Goal: Task Accomplishment & Management: Manage account settings

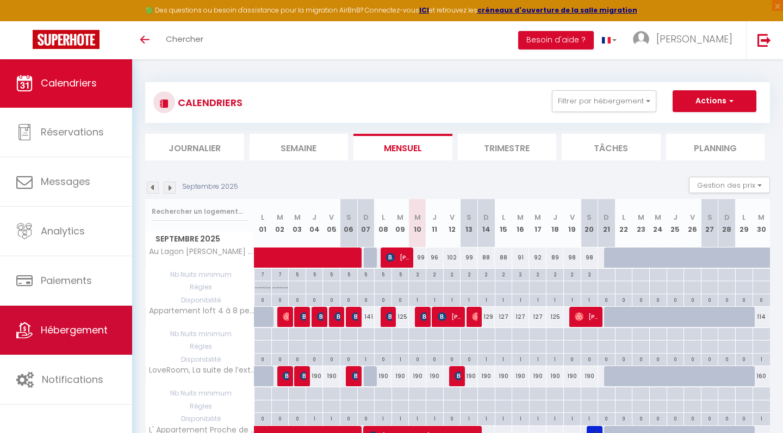
click at [38, 328] on link "Hébergement" at bounding box center [66, 330] width 132 height 49
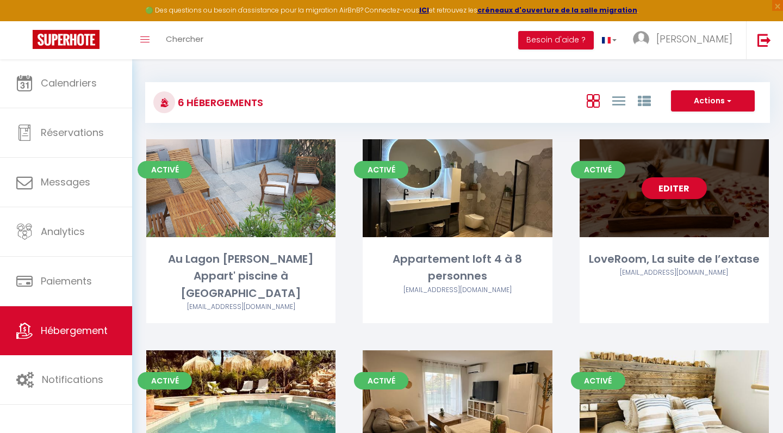
click at [662, 234] on div "Editer" at bounding box center [674, 188] width 189 height 98
select select "3"
select select "2"
select select "1"
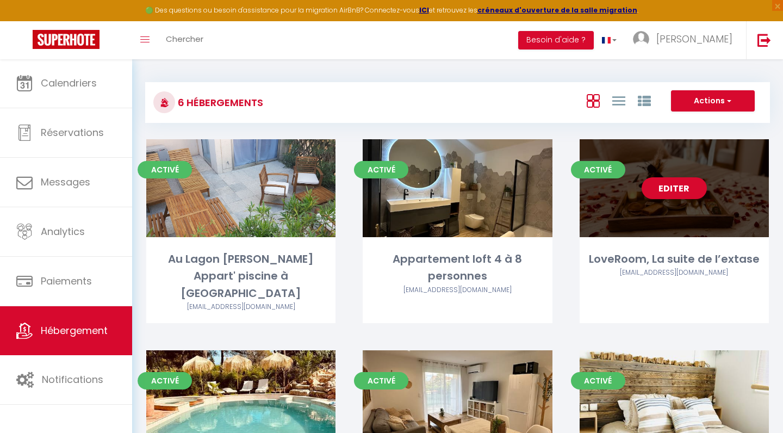
select select
select select "28"
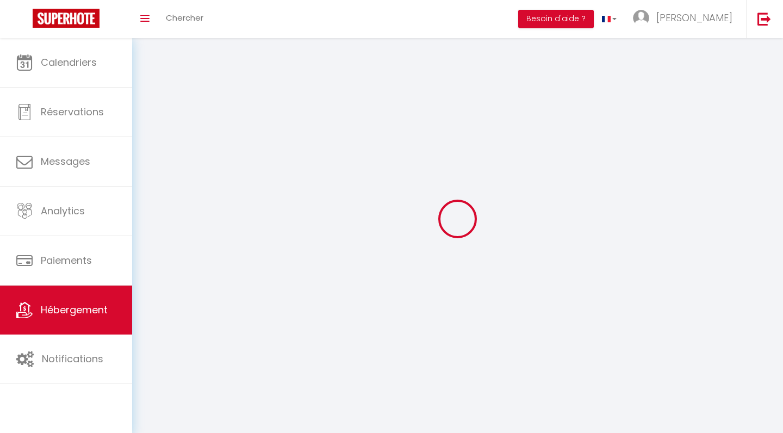
select select
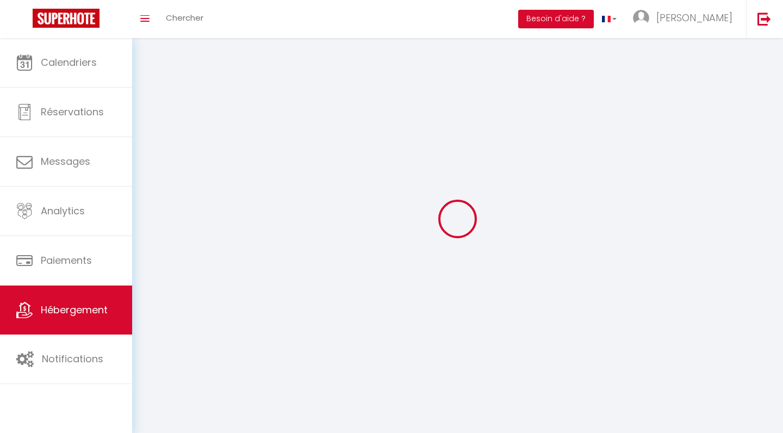
select select
checkbox input "false"
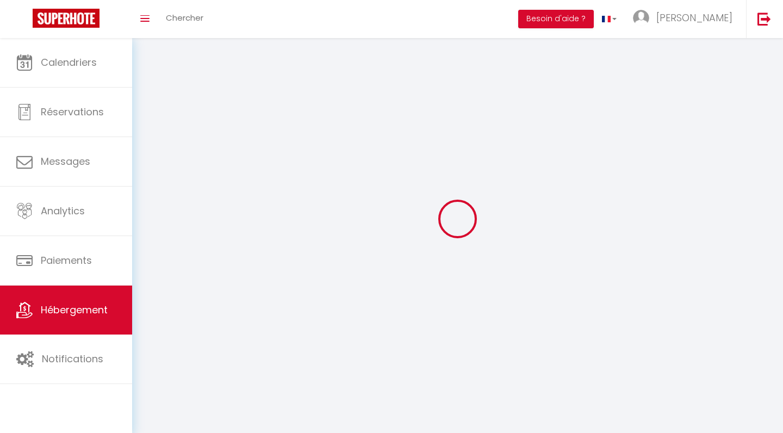
select select
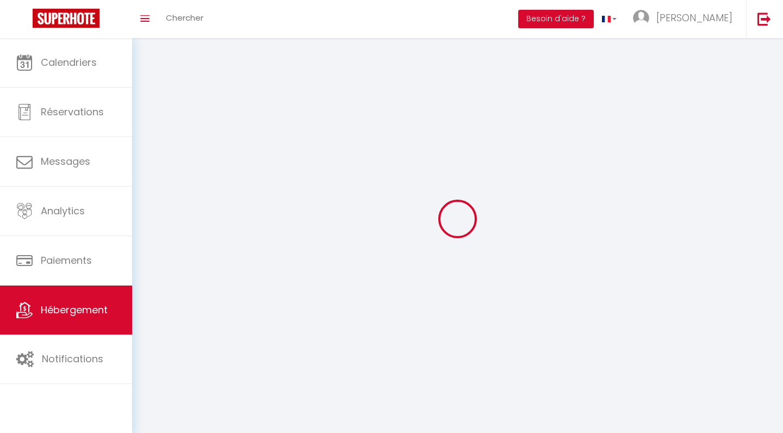
select select
checkbox input "false"
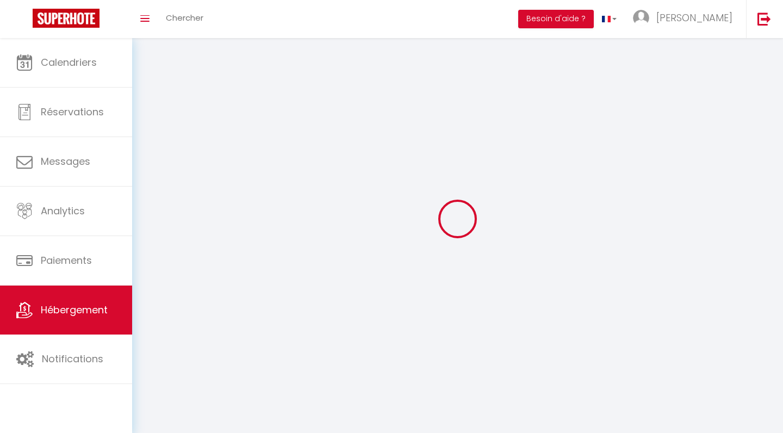
checkbox input "false"
select select
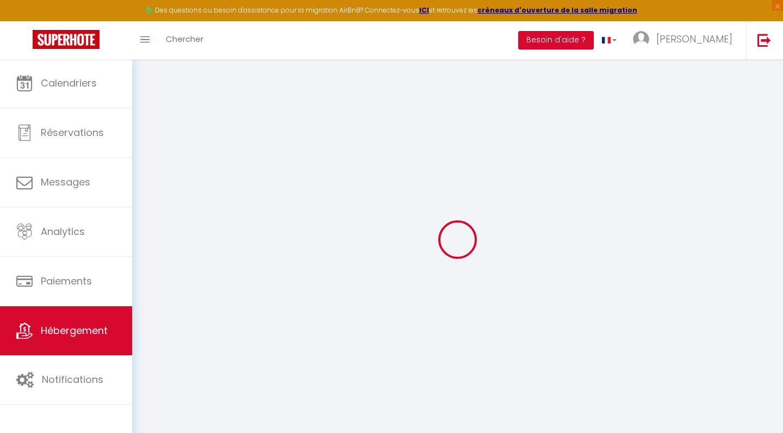
select select
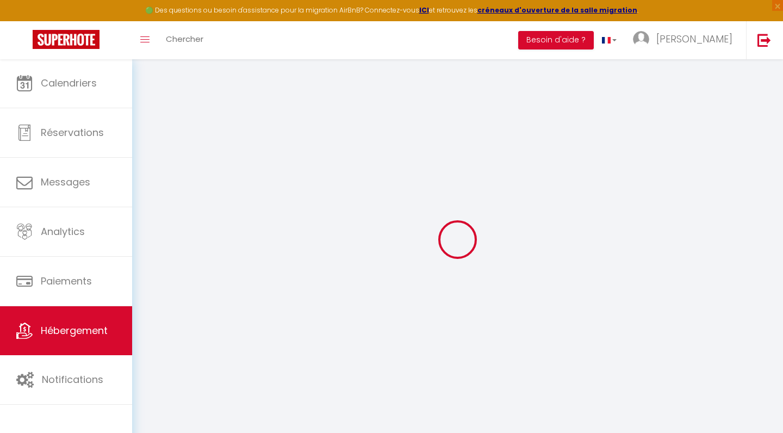
select select
checkbox input "false"
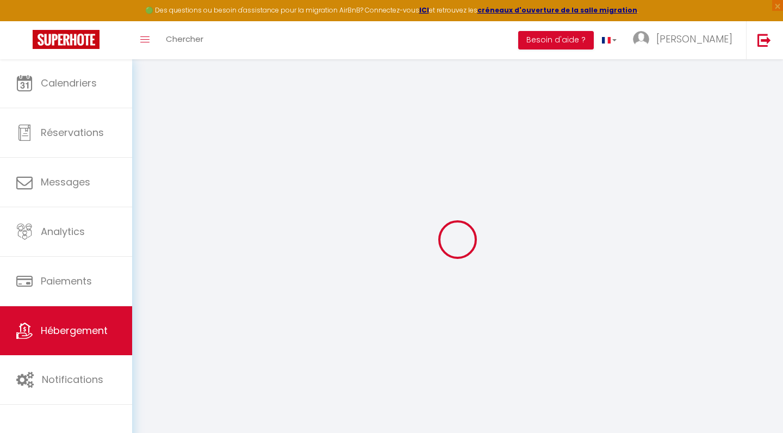
select select
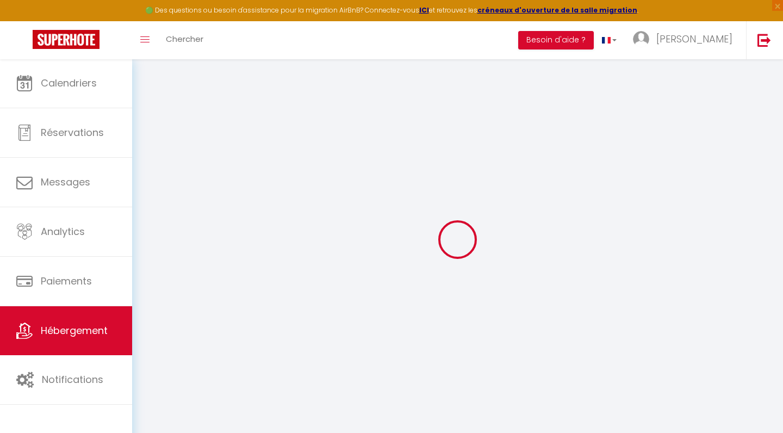
select select
checkbox input "false"
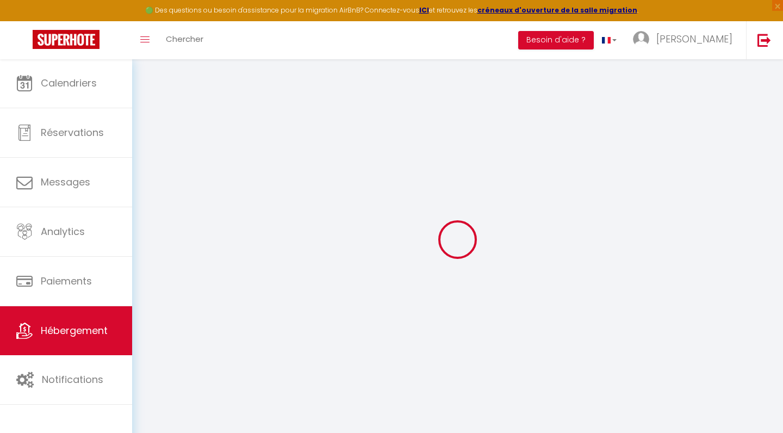
checkbox input "false"
select select
type input "LoveRoom, La suite de l’extase"
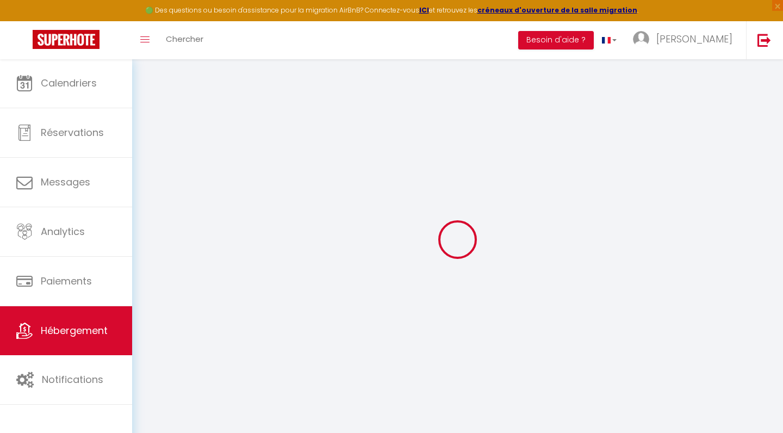
type input "[PERSON_NAME]"
select select "2"
type input "170"
select select
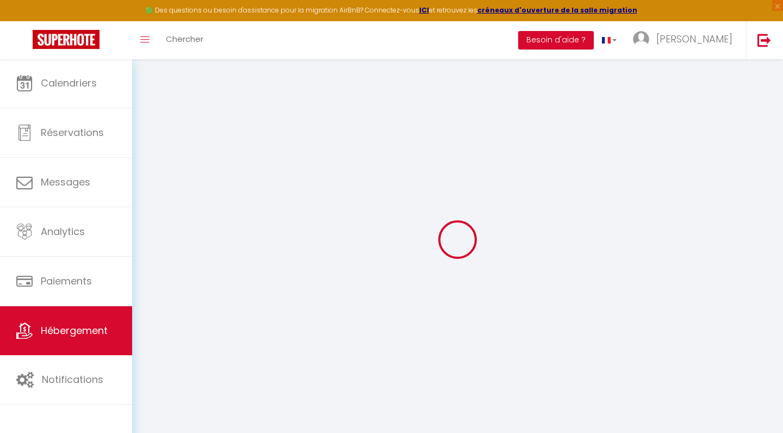
select select
type input "22 Zone Industrielle des Meissugues"
type input "83480"
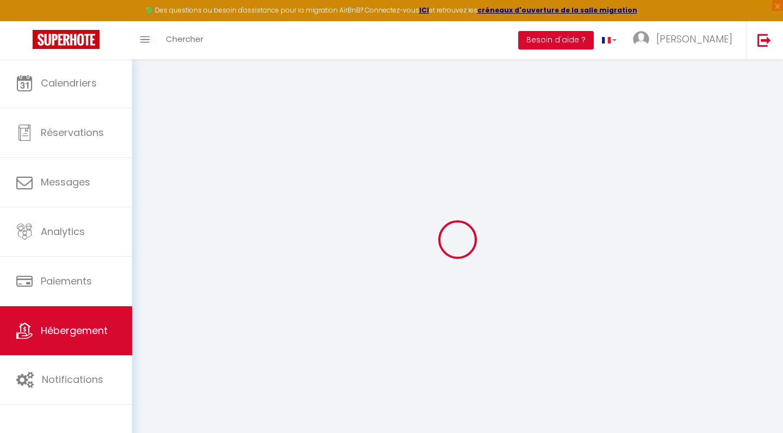
type input "Puget-sur-Argens"
type input "[EMAIL_ADDRESS][DOMAIN_NAME]"
select select "15662"
checkbox input "false"
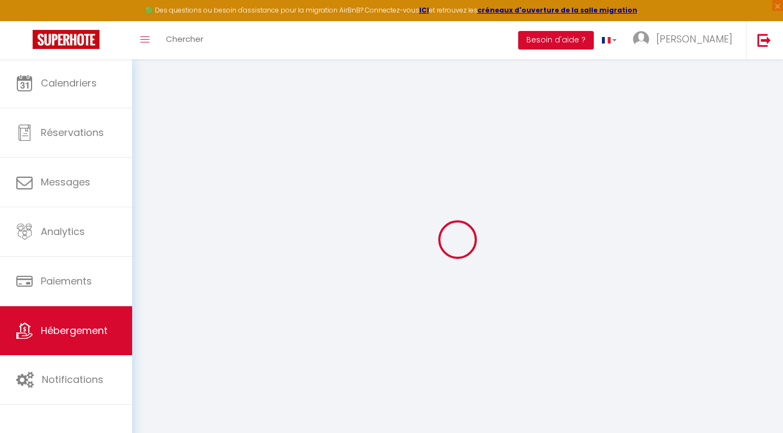
checkbox input "false"
type input "0"
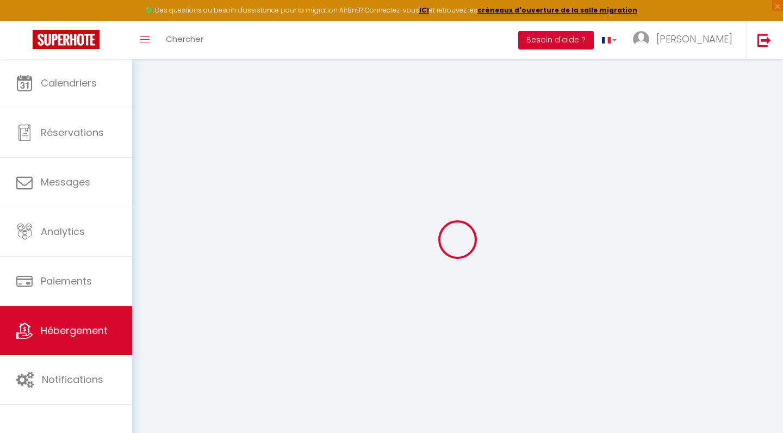
type input "0"
checkbox input "false"
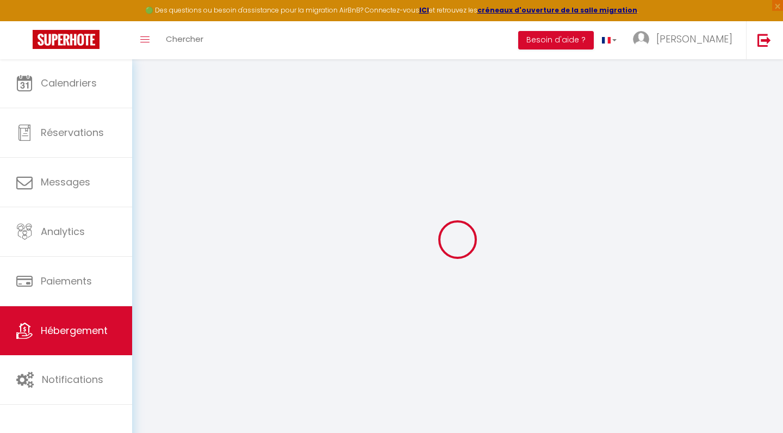
select select "18:00"
select select
select select "11:00"
select select "30"
select select "120"
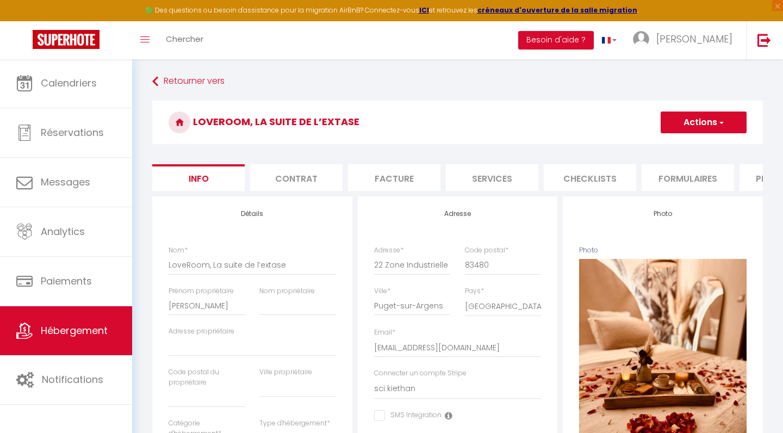
select select
checkbox input "false"
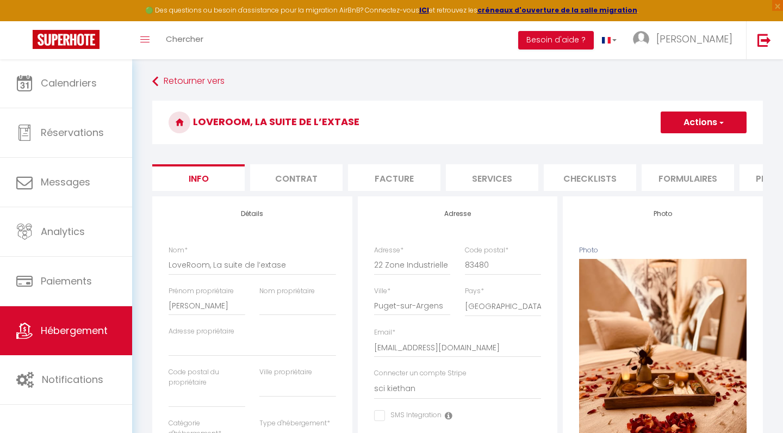
select select "365"
select select "EUR"
select select
select select "4893-1074489611326991225"
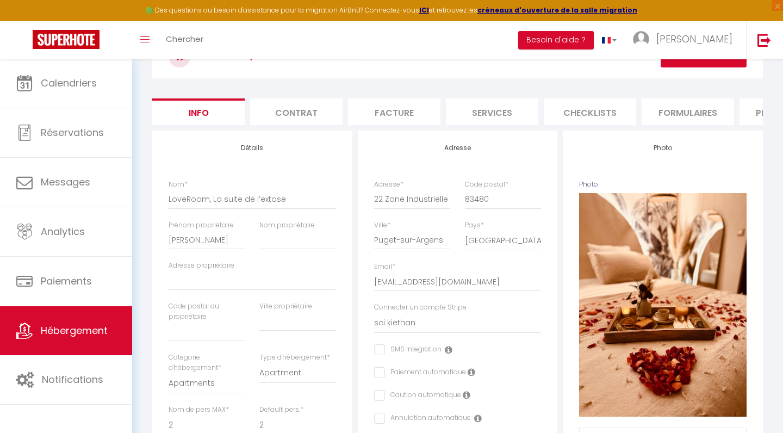
scroll to position [66, 0]
click at [759, 113] on li "Plateformes" at bounding box center [786, 111] width 92 height 27
select select
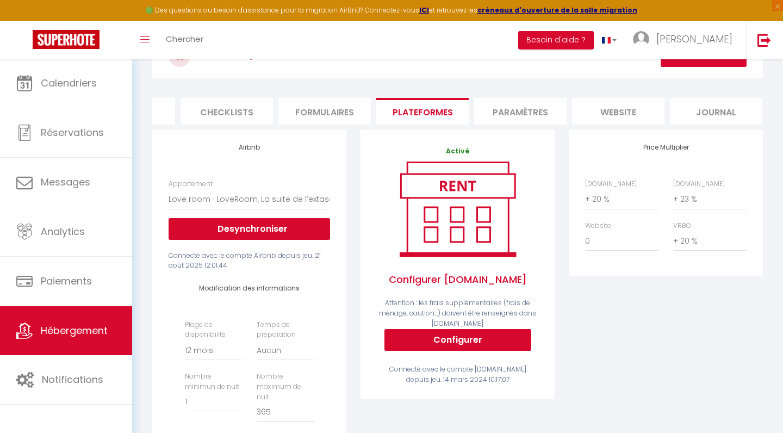
scroll to position [0, 363]
click at [634, 112] on li "website" at bounding box center [619, 111] width 92 height 27
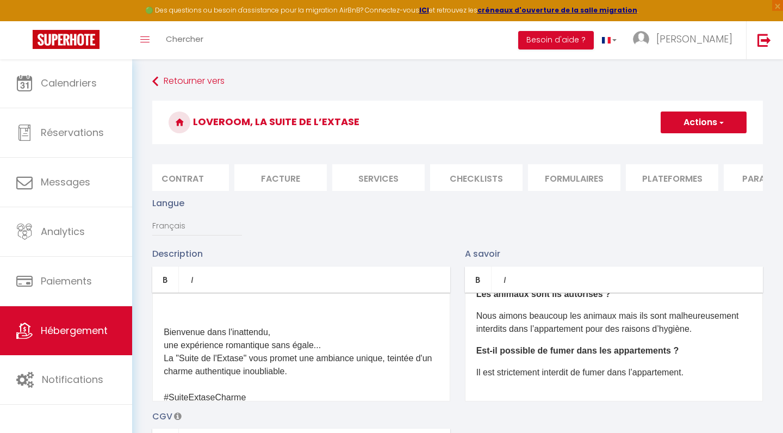
scroll to position [0, 113]
click at [381, 173] on li "Services" at bounding box center [379, 177] width 92 height 27
select select
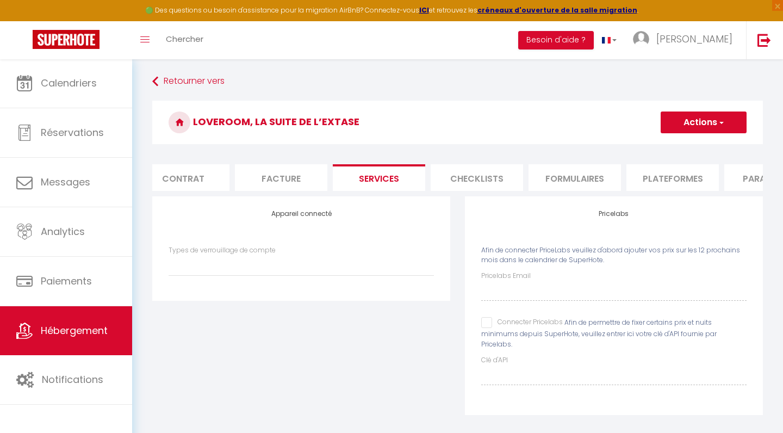
click at [486, 323] on input "Connecter Pricelabs" at bounding box center [522, 322] width 82 height 11
checkbox input "true"
select select
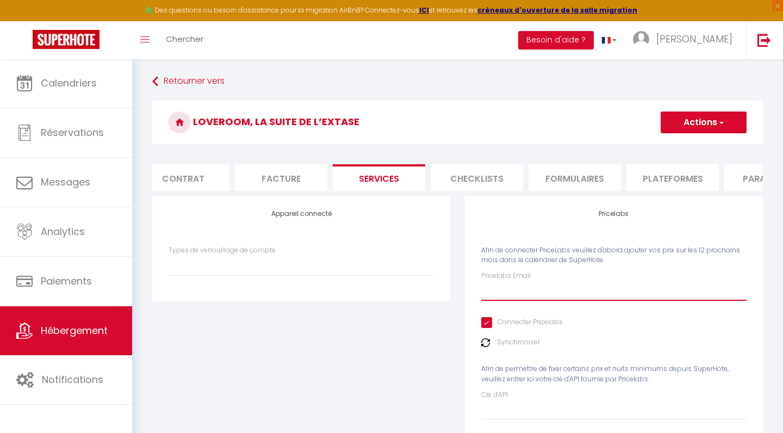
click at [500, 285] on input "Pricelabs Email" at bounding box center [613, 291] width 265 height 20
type input "d"
select select
type input "de"
select select
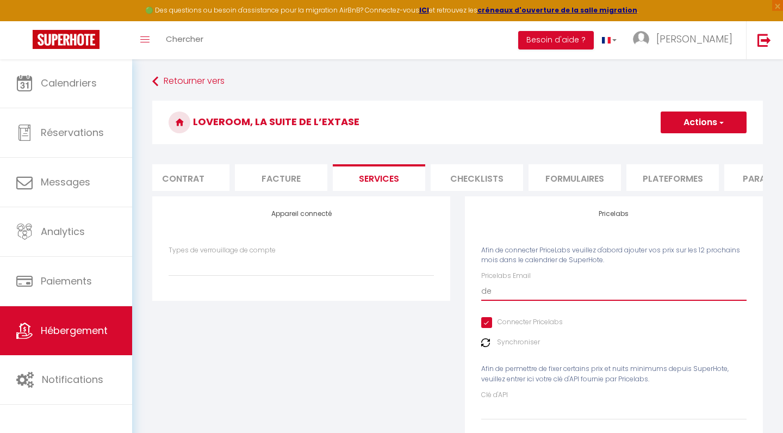
type input "dev"
select select
type input "deve"
select select
type input "[PERSON_NAME]"
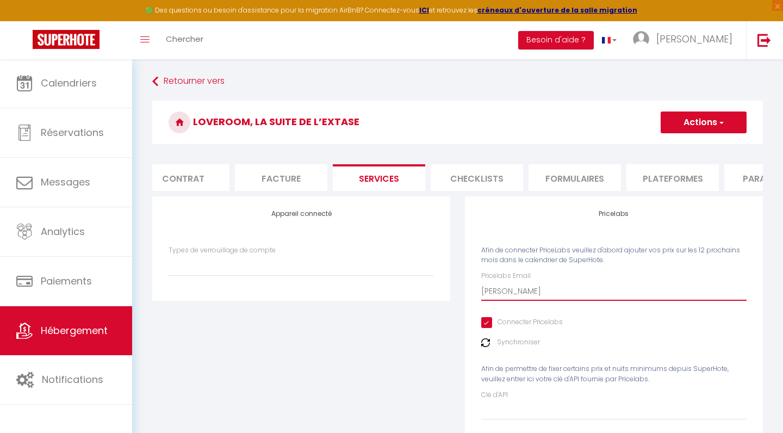
select select
type input "[PERSON_NAME]"
select select
type input "deverla"
select select
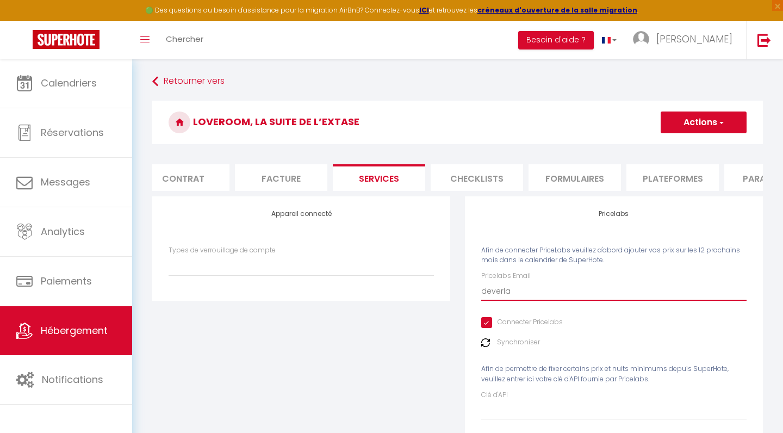
type input "deverlan"
select select
type input "deverlang"
select select
type input "deverlange"
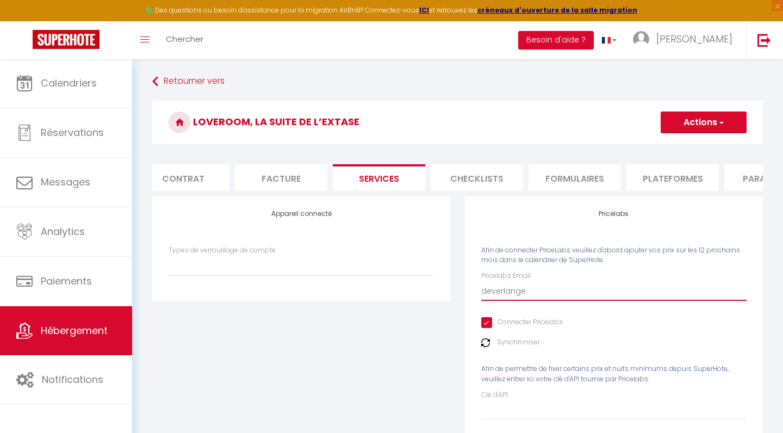
select select
type input "deverlangel"
select select
type input "deverlangeli"
select select
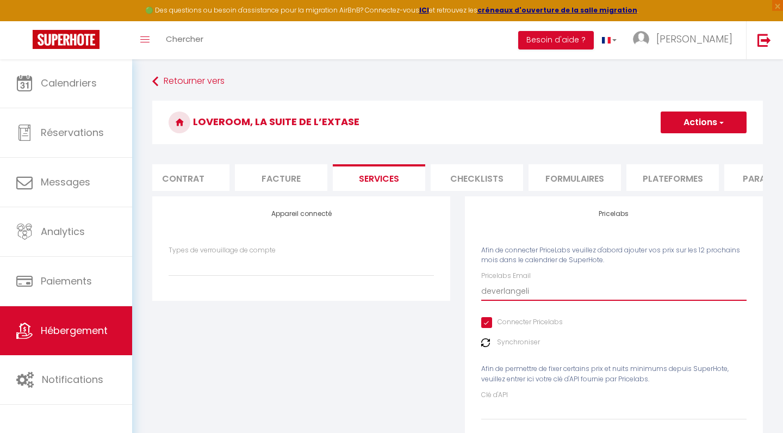
type input "deverlangelin"
select select
type input "deverlangelind"
select select
type input "deverlangelinda"
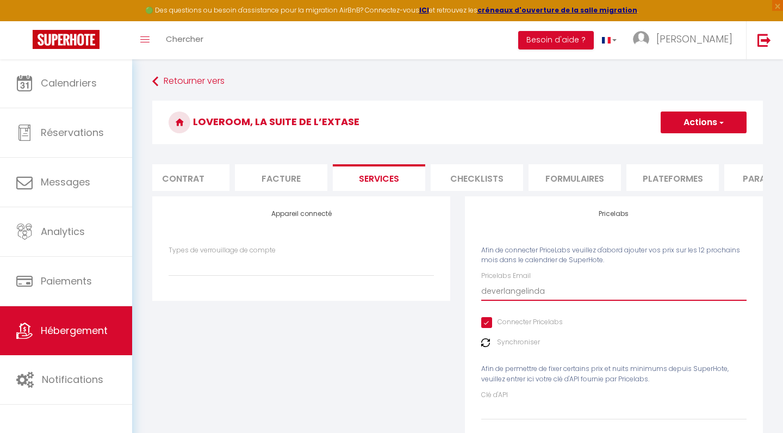
select select
type input "deverlangelinda&"
select select
type input "deverlangelinda&!"
select select
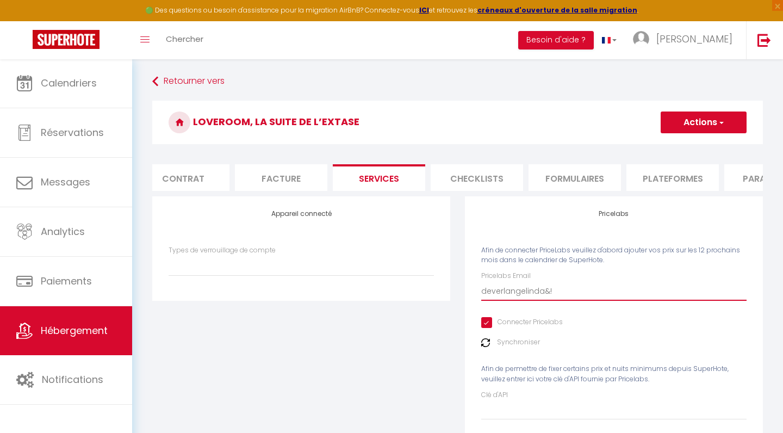
type input "deverlangelinda&"
select select
type input "deverlangelinda"
select select
type input "deverlangelinda1"
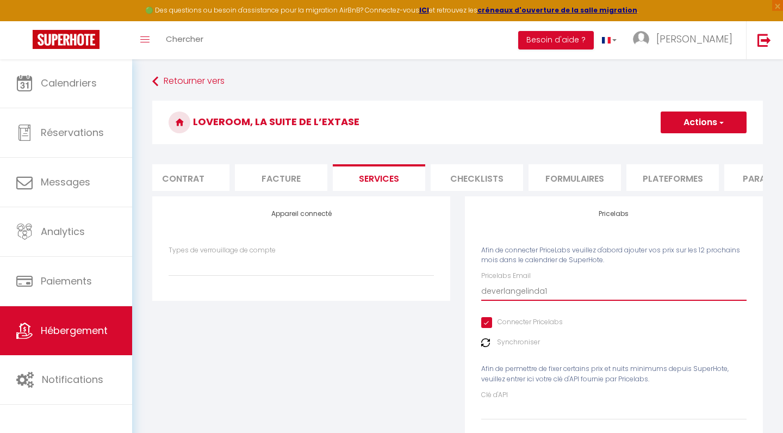
select select
type input "deverlangelinda18"
select select
type input "deverlangelinda18@"
select select
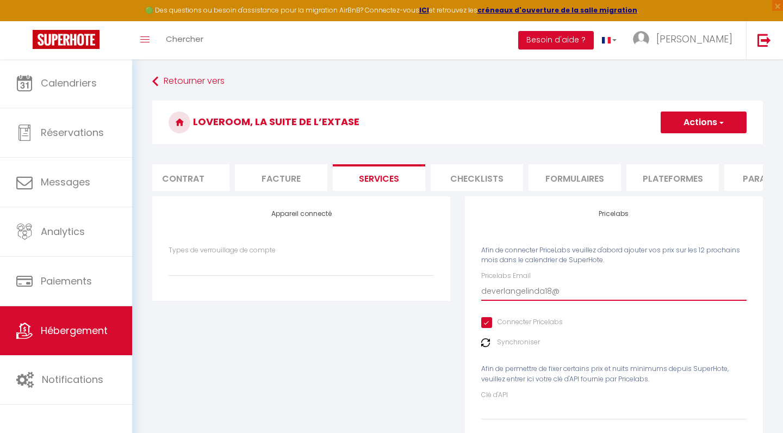
type input "deverlangelinda18@g"
select select
type input "deverlangelinda18@gm"
select select
type input "deverlangelinda18@gma"
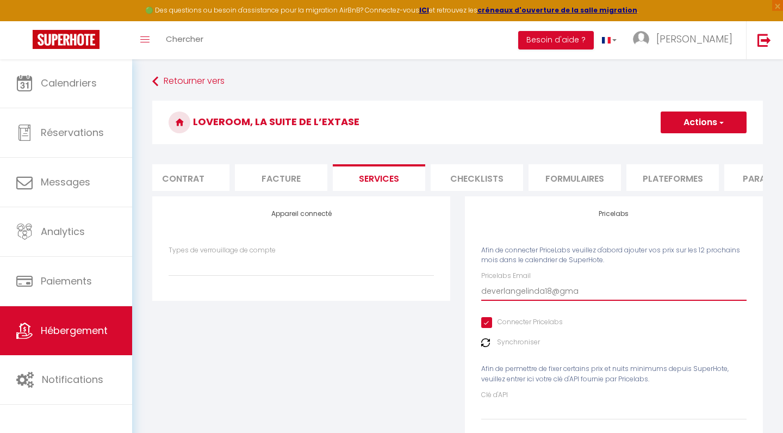
select select
type input "[EMAIL_ADDRESS]"
select select
type input "[EMAIL_ADDRESS]/"
select select
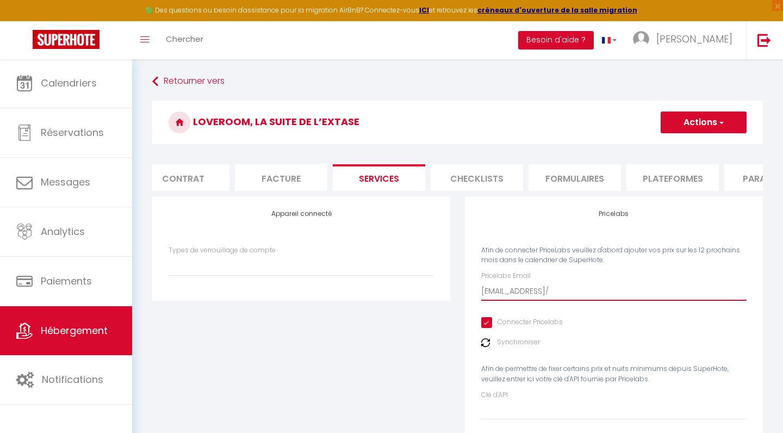
type input "[EMAIL_ADDRESS]"
select select
type input "[EMAIL_ADDRESS];"
select select
type input "[EMAIL_ADDRESS]"
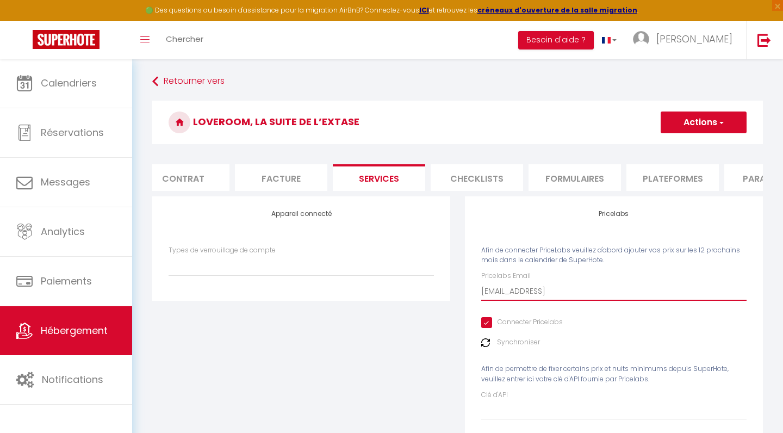
select select
type input "[EMAIL_ADDRESS]."
select select
type input "deverlangelinda18@gmail.c"
select select
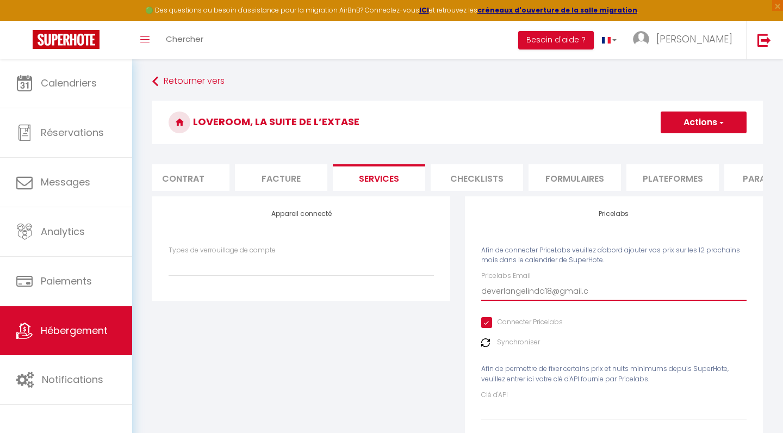
type input "[EMAIL_ADDRESS][DOMAIN_NAME]"
select select
type input "[EMAIL_ADDRESS][DOMAIN_NAME]"
select select
type input "[EMAIL_ADDRESS][DOMAIN_NAME]"
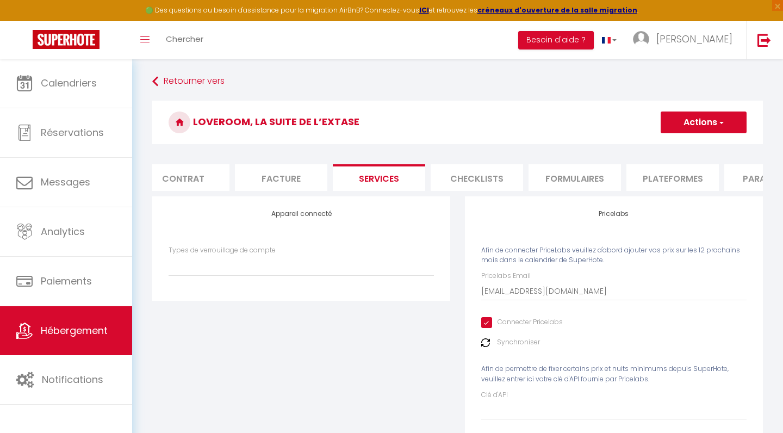
click at [723, 122] on span "button" at bounding box center [721, 122] width 7 height 11
click at [708, 147] on link "Enregistrer" at bounding box center [703, 146] width 86 height 14
